Goal: Transaction & Acquisition: Purchase product/service

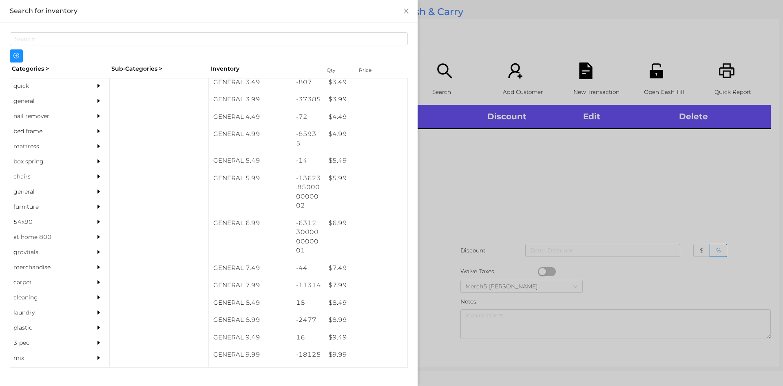
scroll to position [236, 0]
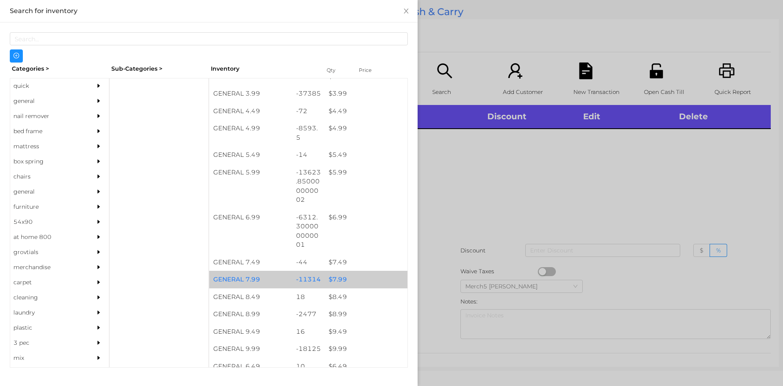
click at [336, 283] on div "$ 7.99" at bounding box center [366, 280] width 83 height 18
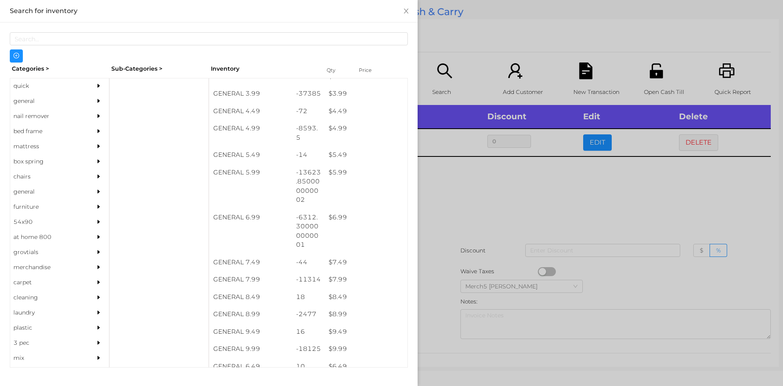
click at [459, 205] on div at bounding box center [391, 193] width 783 height 386
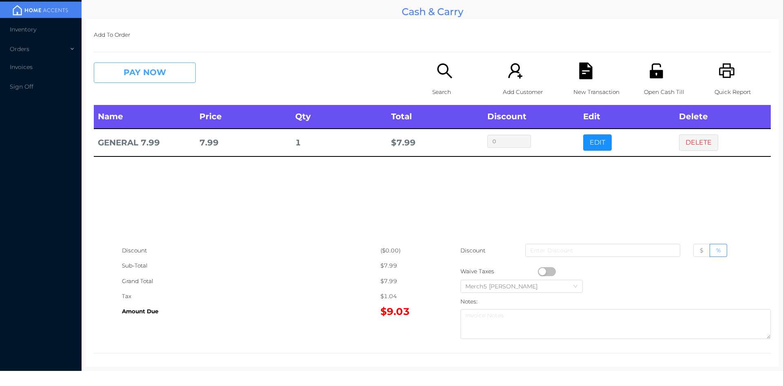
click at [179, 71] on button "PAY NOW" at bounding box center [145, 72] width 102 height 20
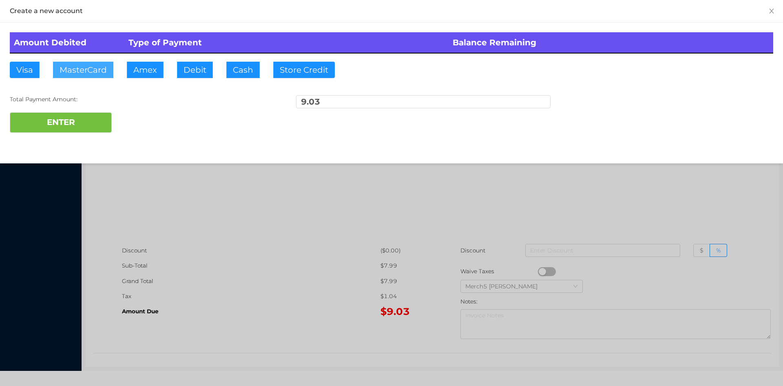
click at [76, 69] on button "MasterCard" at bounding box center [83, 70] width 60 height 16
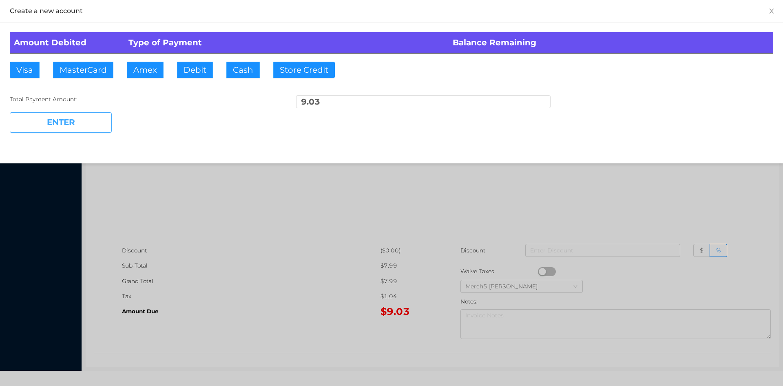
click at [56, 125] on button "ENTER" at bounding box center [61, 122] width 102 height 20
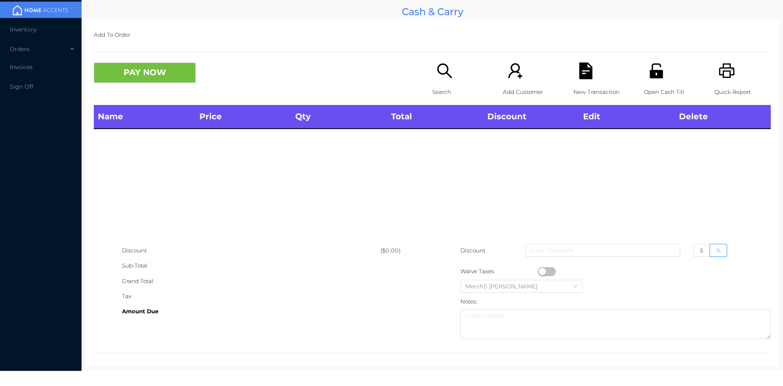
click at [440, 69] on icon "icon: search" at bounding box center [445, 70] width 17 height 17
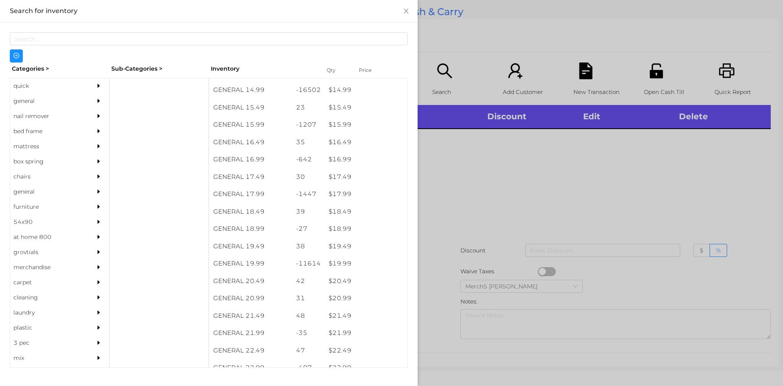
scroll to position [703, 0]
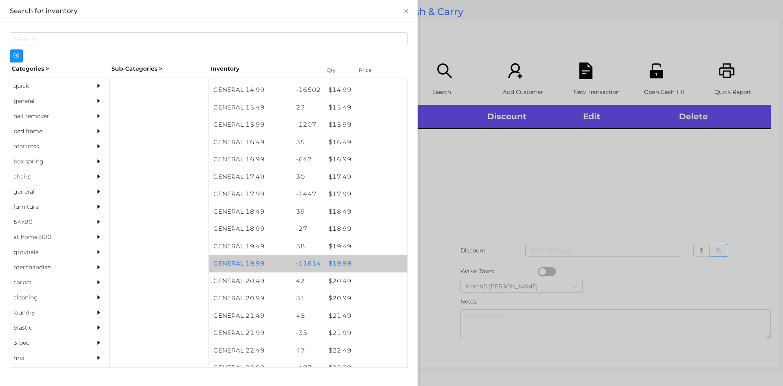
click at [339, 264] on div "$ 19.99" at bounding box center [366, 264] width 83 height 18
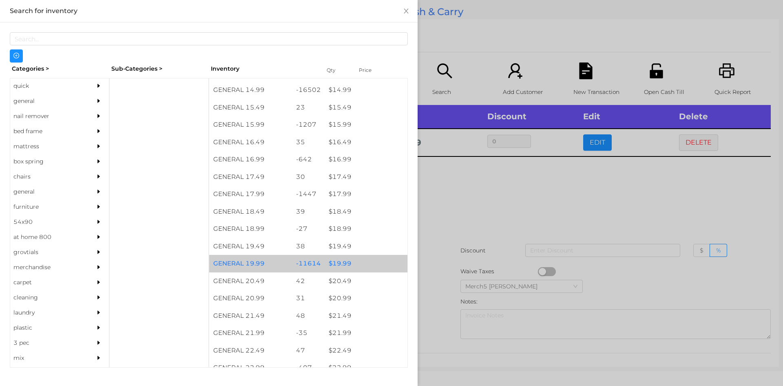
click at [456, 190] on div at bounding box center [391, 193] width 783 height 386
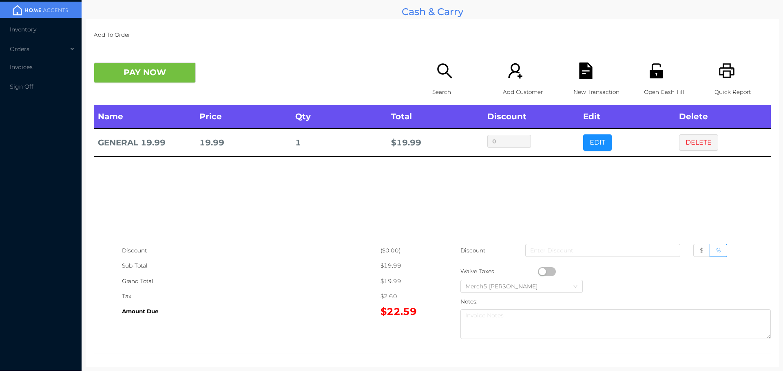
click at [442, 73] on icon "icon: search" at bounding box center [444, 70] width 15 height 15
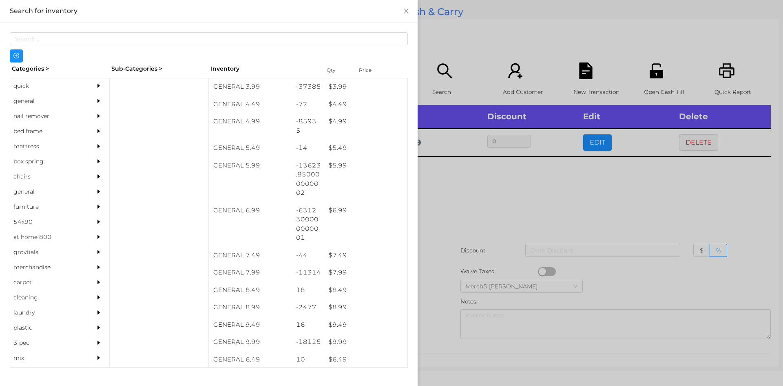
scroll to position [247, 0]
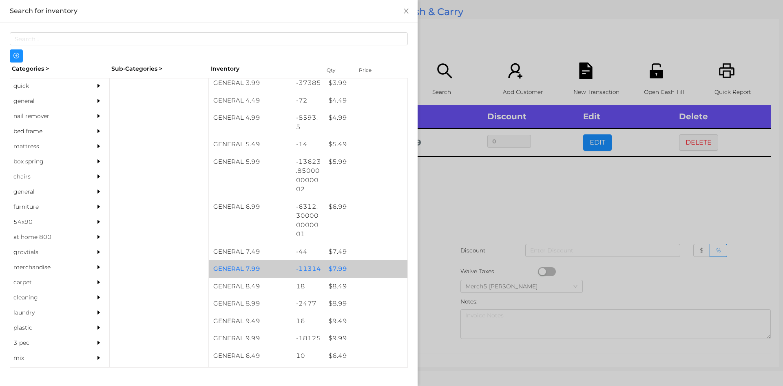
click at [335, 271] on div "$ 7.99" at bounding box center [366, 269] width 83 height 18
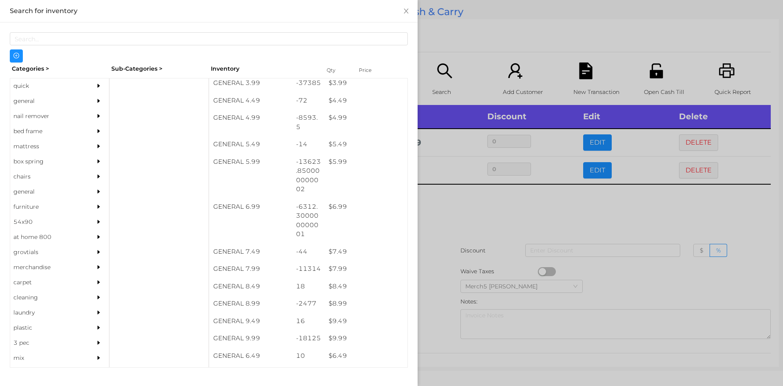
click at [449, 211] on div at bounding box center [391, 193] width 783 height 386
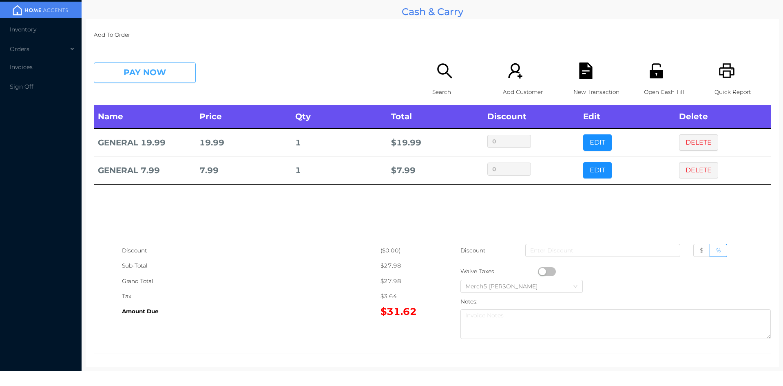
click at [177, 78] on button "PAY NOW" at bounding box center [145, 72] width 102 height 20
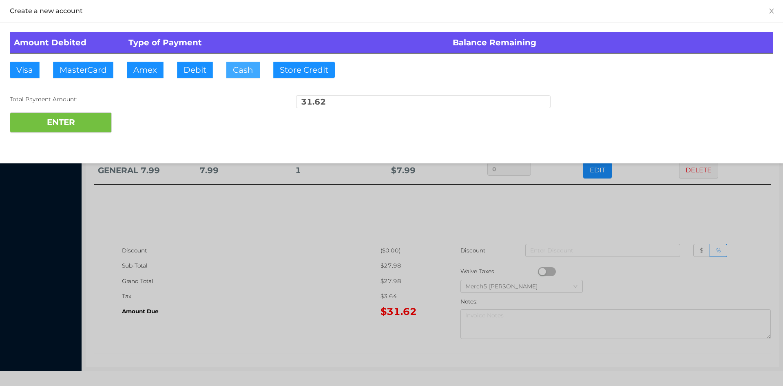
click at [244, 68] on button "Cash" at bounding box center [242, 70] width 33 height 16
type input "40"
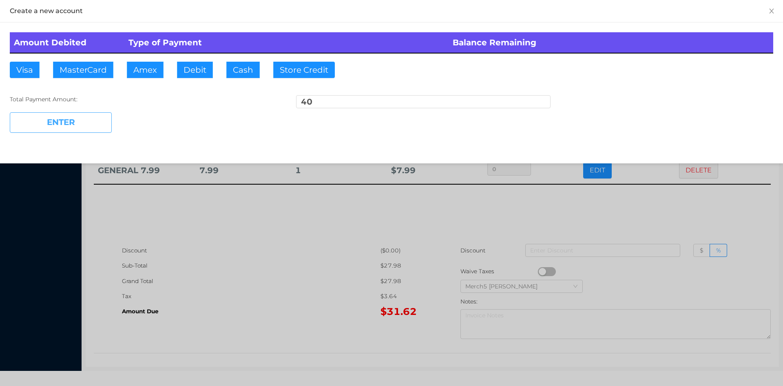
click at [67, 124] on button "ENTER" at bounding box center [61, 122] width 102 height 20
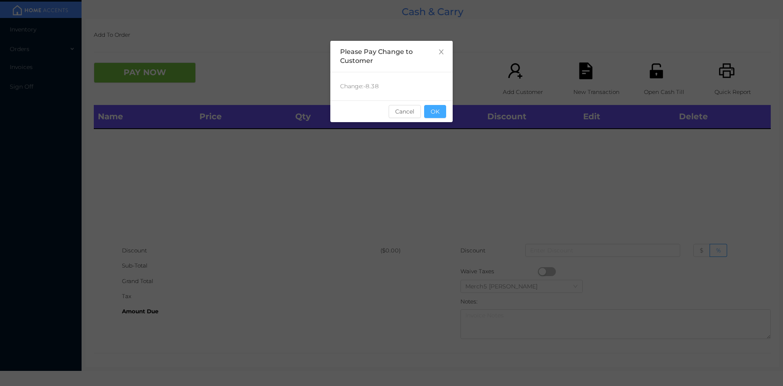
click at [436, 112] on button "OK" at bounding box center [435, 111] width 22 height 13
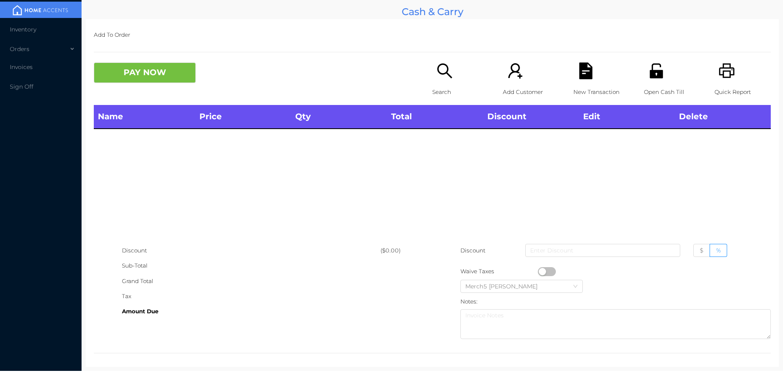
click at [443, 71] on icon "icon: search" at bounding box center [445, 70] width 17 height 17
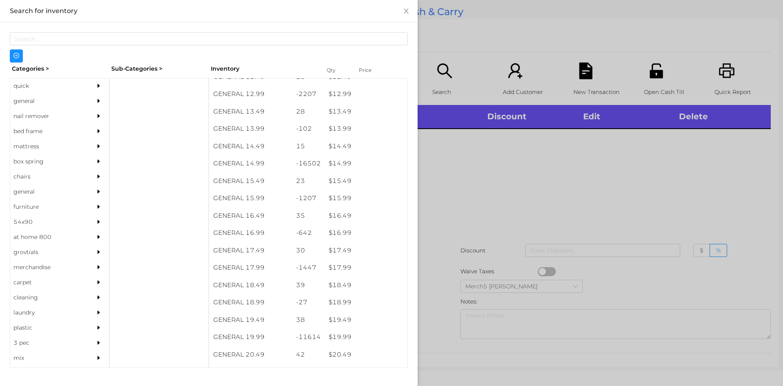
scroll to position [630, 0]
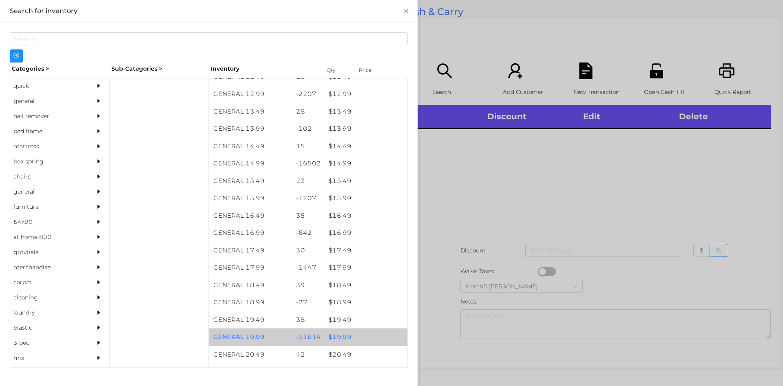
click at [341, 343] on div "$ 19.99" at bounding box center [366, 337] width 83 height 18
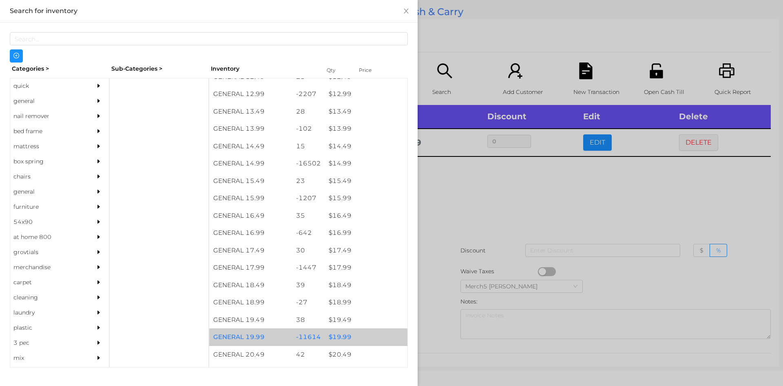
click at [337, 338] on div "$ 19.99" at bounding box center [366, 337] width 83 height 18
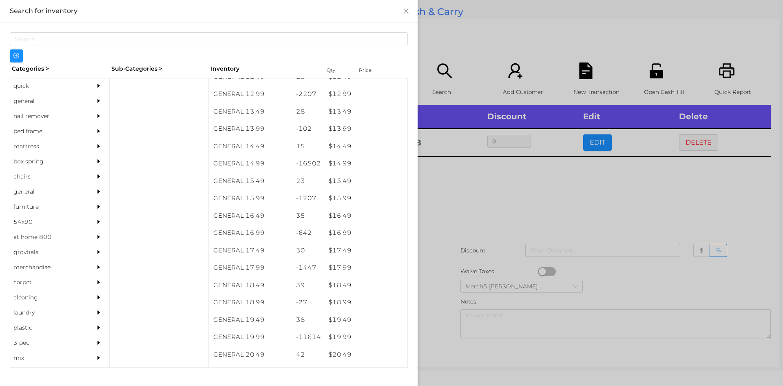
click at [480, 191] on div at bounding box center [391, 193] width 783 height 386
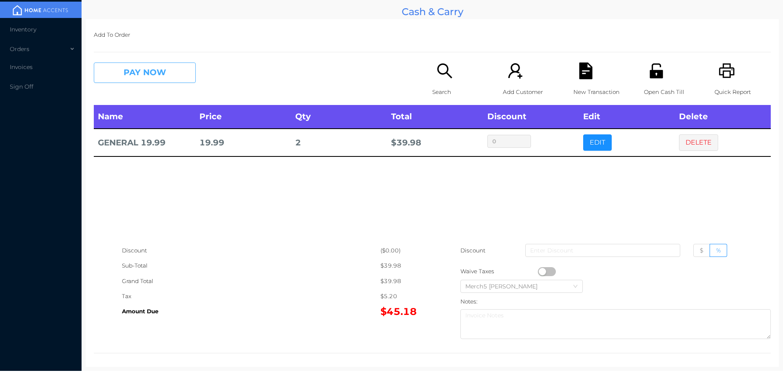
click at [182, 73] on button "PAY NOW" at bounding box center [145, 72] width 102 height 20
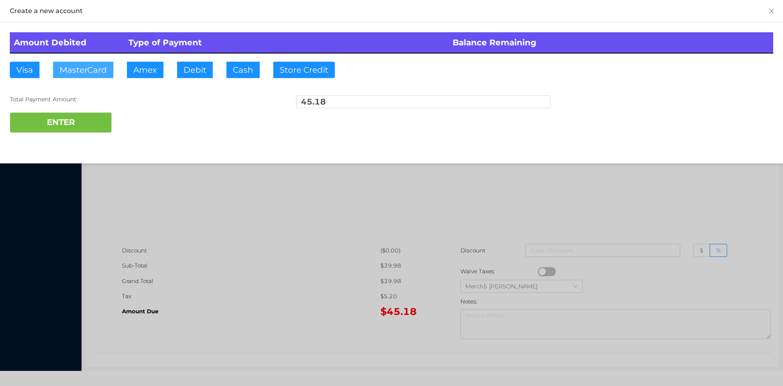
click at [89, 65] on button "MasterCard" at bounding box center [83, 70] width 60 height 16
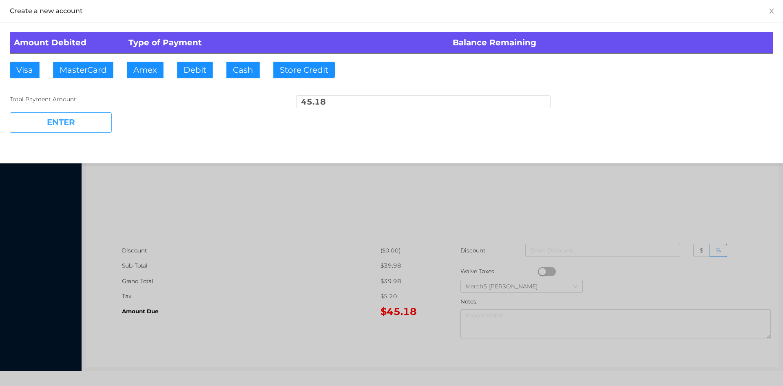
click at [58, 121] on button "ENTER" at bounding box center [61, 122] width 102 height 20
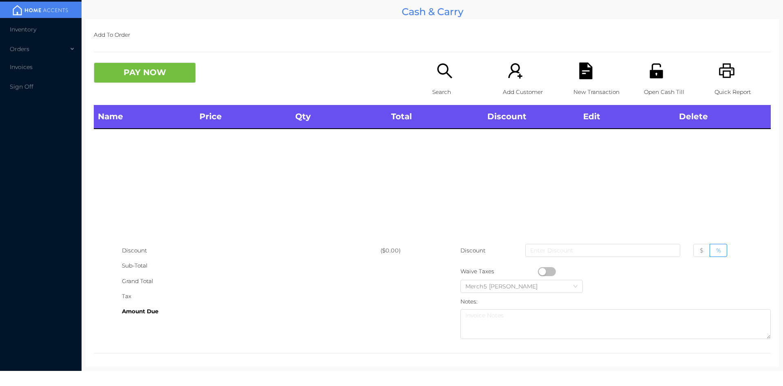
click at [722, 75] on icon "icon: printer" at bounding box center [727, 70] width 17 height 17
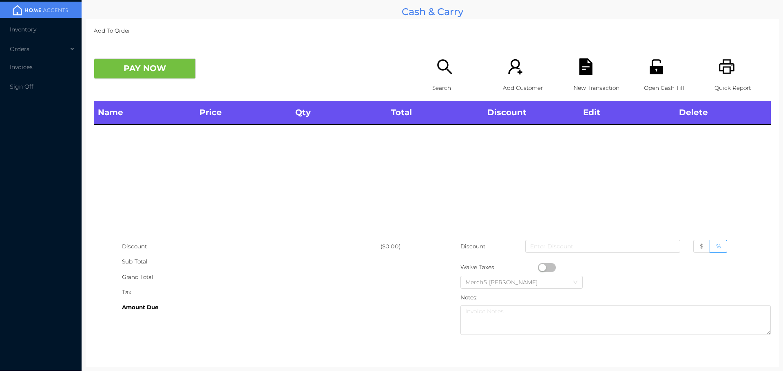
scroll to position [4, 0]
click at [442, 69] on icon "icon: search" at bounding box center [444, 66] width 15 height 15
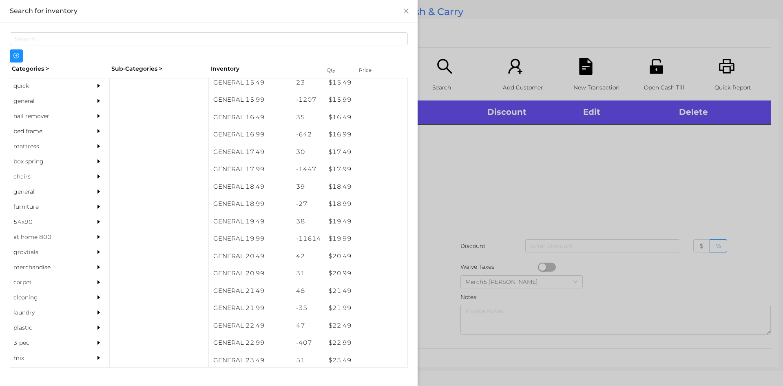
scroll to position [728, 0]
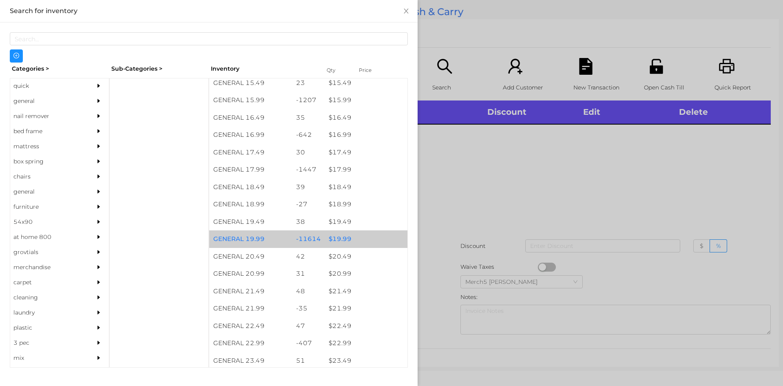
click at [340, 238] on div "$ 19.99" at bounding box center [366, 239] width 83 height 18
click at [346, 237] on div "$ 19.99" at bounding box center [366, 239] width 83 height 18
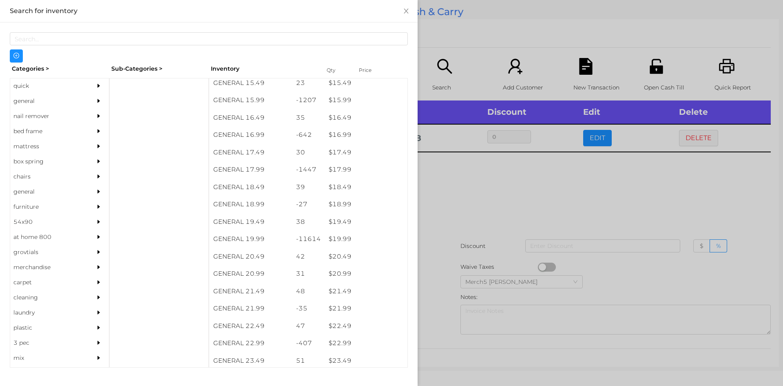
click at [468, 182] on div at bounding box center [391, 193] width 783 height 386
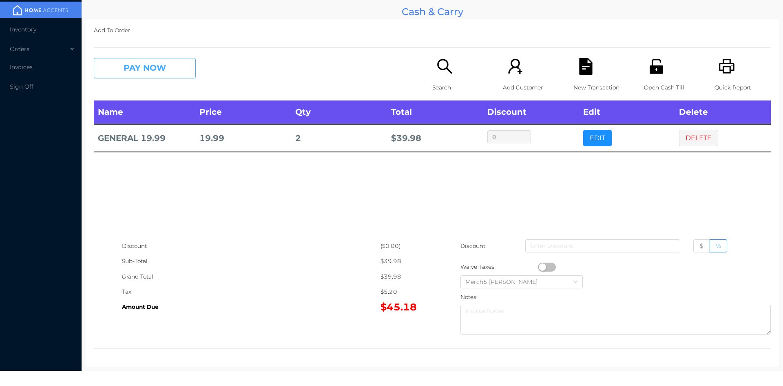
click at [178, 66] on button "PAY NOW" at bounding box center [145, 68] width 102 height 20
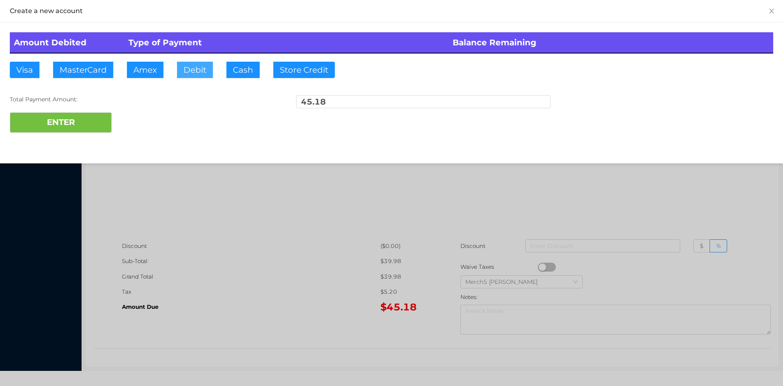
click at [198, 66] on button "Debit" at bounding box center [195, 70] width 36 height 16
click at [81, 124] on button "ENTER" at bounding box center [61, 122] width 102 height 20
